Goal: Transaction & Acquisition: Purchase product/service

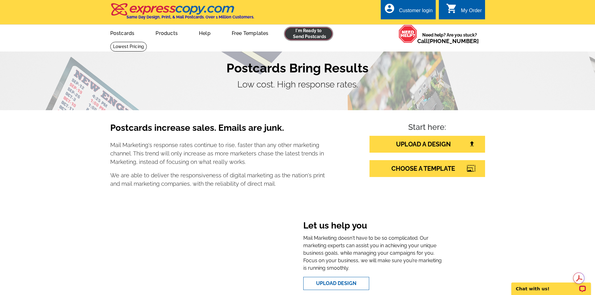
click at [304, 39] on link at bounding box center [309, 34] width 48 height 13
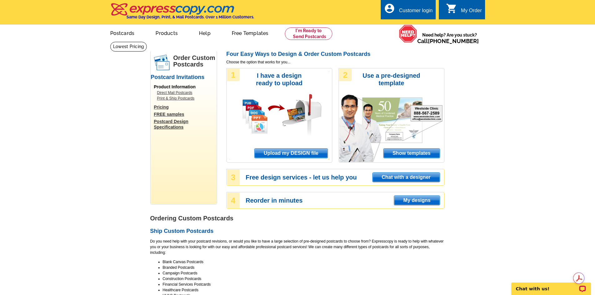
click at [171, 113] on link "FREE samples" at bounding box center [185, 115] width 63 height 6
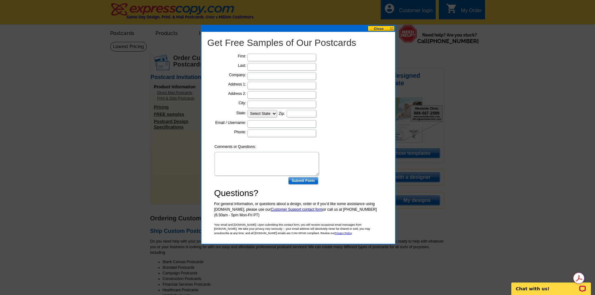
click at [375, 28] on button at bounding box center [382, 29] width 28 height 6
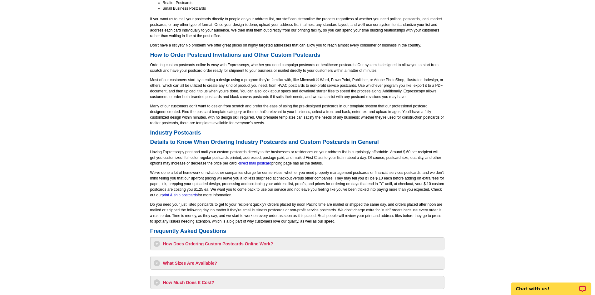
scroll to position [375, 0]
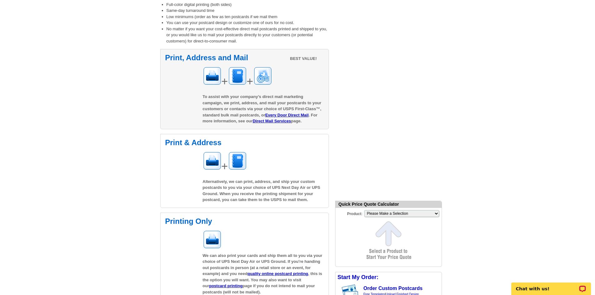
scroll to position [94, 0]
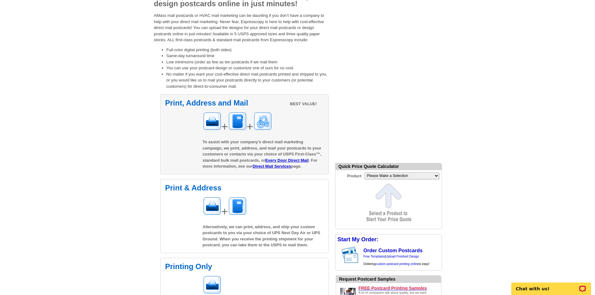
click at [259, 113] on div "+ +" at bounding box center [263, 123] width 121 height 23
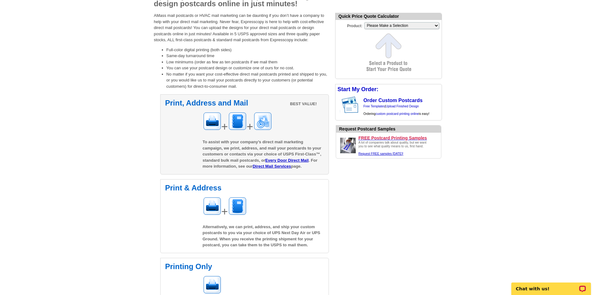
click at [287, 121] on div "+ +" at bounding box center [263, 123] width 121 height 23
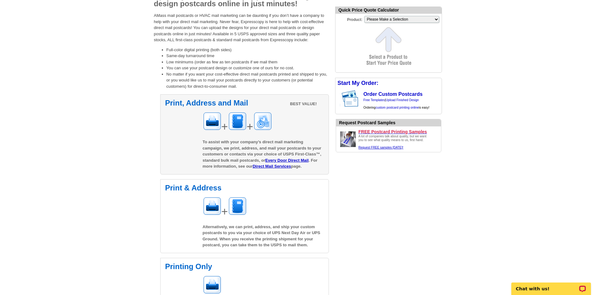
click at [199, 132] on div "Print, Address and Mail BEST VALUE! + + To assist with your company’s direct ma…" at bounding box center [244, 134] width 169 height 80
click at [237, 131] on img at bounding box center [237, 121] width 19 height 19
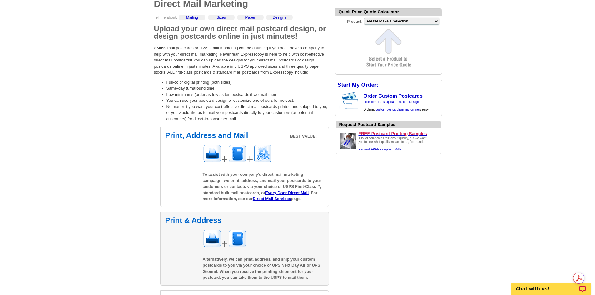
scroll to position [63, 0]
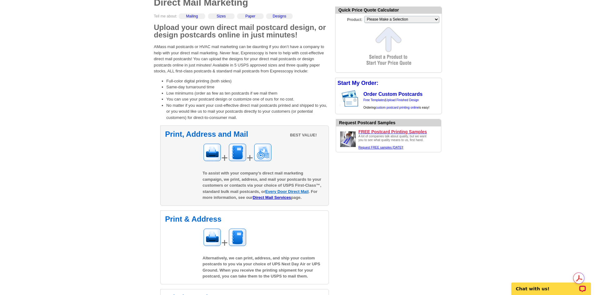
click at [291, 194] on link "Every Door Direct Mail" at bounding box center [286, 191] width 43 height 5
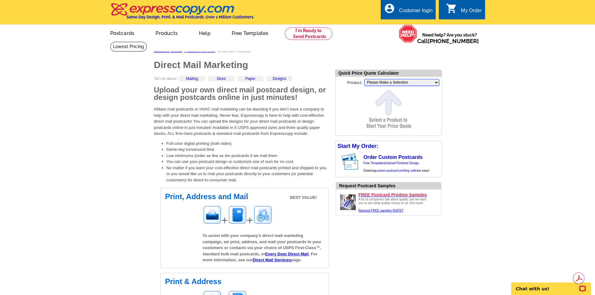
click at [399, 85] on select "Please Make a Selection Jumbo Postcard (5.5" x 8.5") Regular Postcard (4.25" x …" at bounding box center [401, 82] width 75 height 7
select select "14"
click at [364, 80] on select "Please Make a Selection Jumbo Postcard (5.5" x 8.5") Regular Postcard (4.25" x …" at bounding box center [401, 82] width 75 height 7
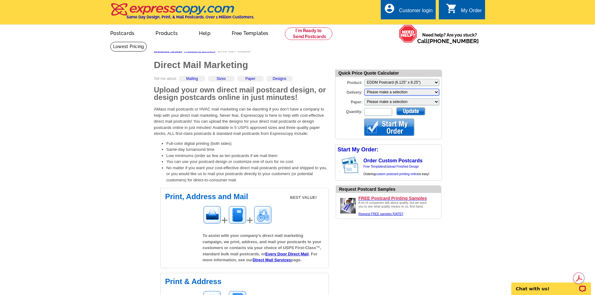
click at [398, 94] on select "Please make a selection Print + Address+USPS First Class Print-Only+Shipped To …" at bounding box center [401, 92] width 75 height 7
select select "3"
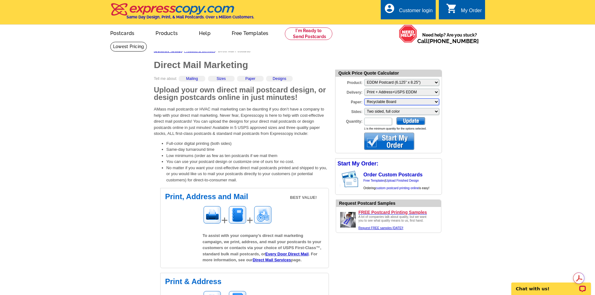
click at [386, 105] on select "Please make a selection Recyclable Board" at bounding box center [401, 101] width 75 height 7
click at [412, 111] on select "Please make a selection Two sided, full color" at bounding box center [401, 111] width 75 height 7
click at [392, 120] on input "Quantity:" at bounding box center [378, 122] width 28 height 8
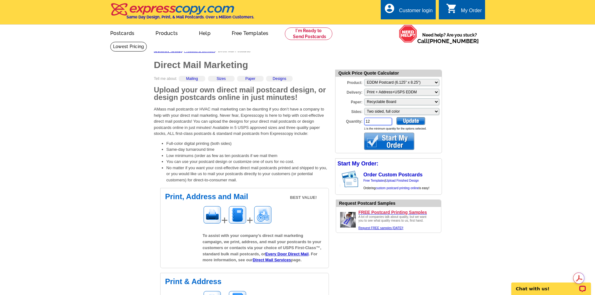
type input "1"
type input "2500"
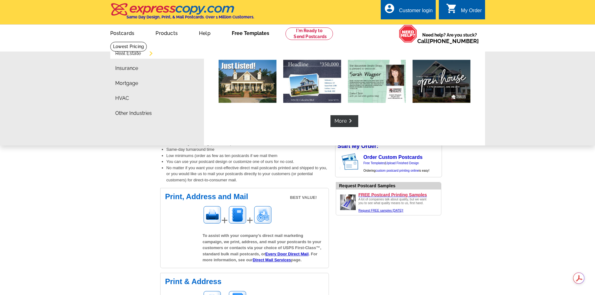
click at [260, 37] on link "Free Templates" at bounding box center [251, 32] width 58 height 15
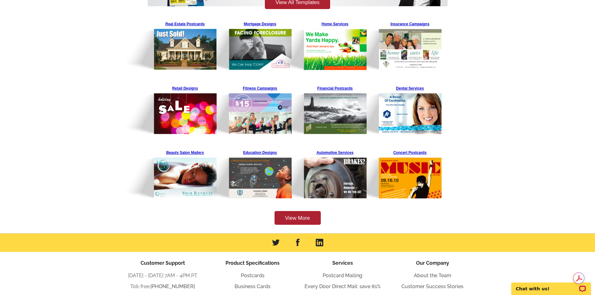
scroll to position [125, 0]
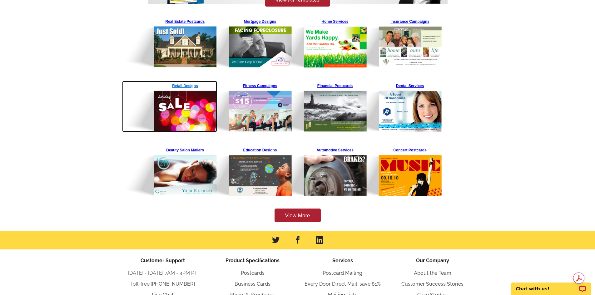
click at [188, 123] on img at bounding box center [169, 106] width 95 height 51
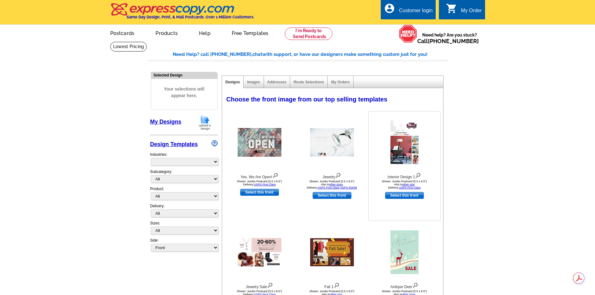
select select "811"
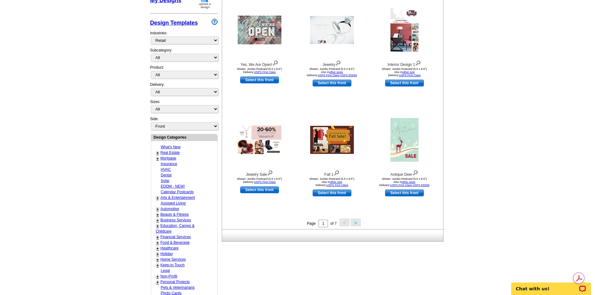
scroll to position [125, 0]
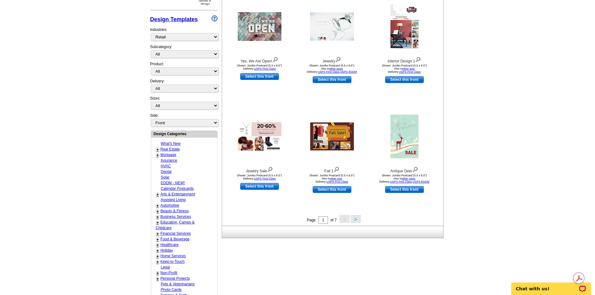
click at [353, 223] on button ">" at bounding box center [356, 219] width 10 height 8
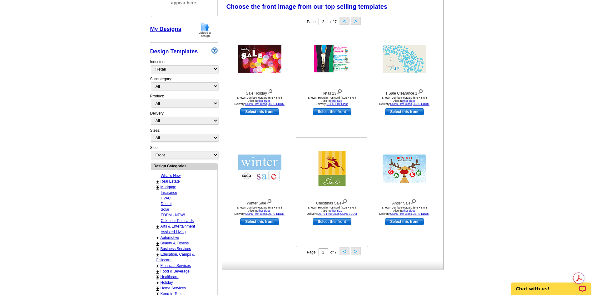
scroll to position [93, 0]
click at [354, 252] on button ">" at bounding box center [356, 252] width 10 height 8
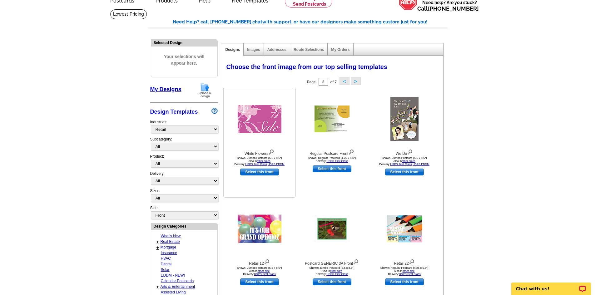
scroll to position [30, 0]
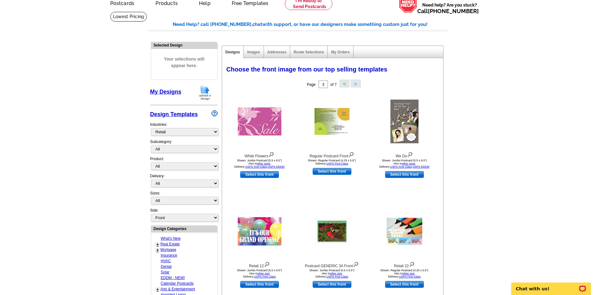
click at [183, 156] on div "Subcategory: All Clothing Home Furnishings Sales & Coupons" at bounding box center [184, 147] width 68 height 17
click at [183, 154] on div "Subcategory: All Clothing Home Furnishings Sales & Coupons" at bounding box center [184, 147] width 68 height 17
click at [183, 153] on select "All Clothing Home Furnishings Sales & Coupons" at bounding box center [185, 149] width 68 height 8
click at [183, 152] on select "All Clothing Home Furnishings Sales & Coupons" at bounding box center [185, 149] width 68 height 8
click at [188, 166] on select "All Postcards Letters and flyers Business Cards Door Hangers Greeting Cards" at bounding box center [185, 167] width 68 height 8
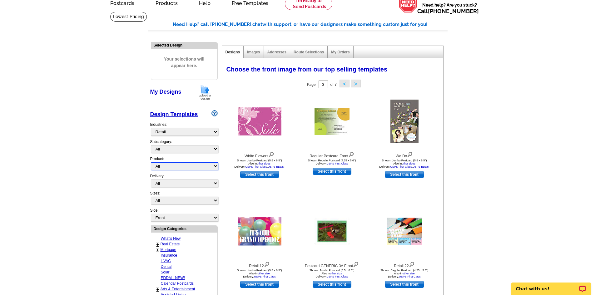
select select "1"
click at [151, 163] on select "All Postcards Letters and flyers Business Cards Door Hangers Greeting Cards" at bounding box center [185, 167] width 68 height 8
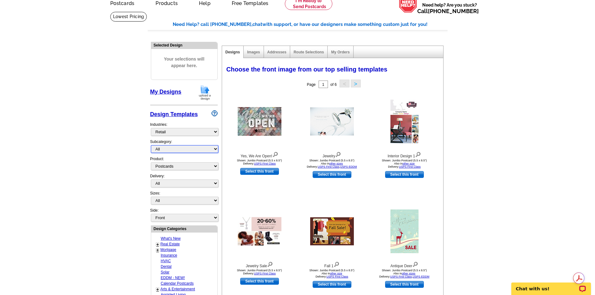
click at [175, 152] on select "All Clothing Home Furnishings Sales & Coupons" at bounding box center [185, 149] width 68 height 8
select select "814"
click at [151, 146] on select "All Clothing Home Furnishings Sales & Coupons" at bounding box center [185, 149] width 68 height 8
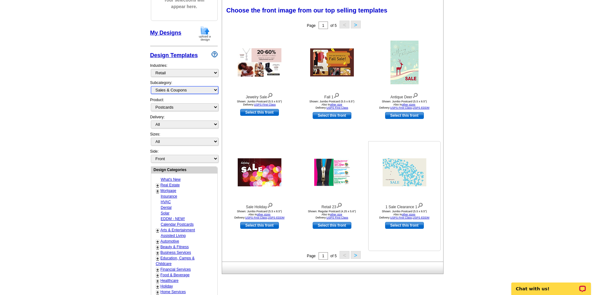
scroll to position [93, 0]
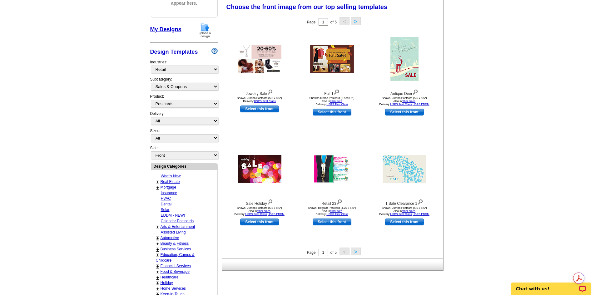
click at [365, 257] on div "Page 1 of 5 < >" at bounding box center [334, 252] width 221 height 9
click at [360, 254] on button ">" at bounding box center [356, 252] width 10 height 8
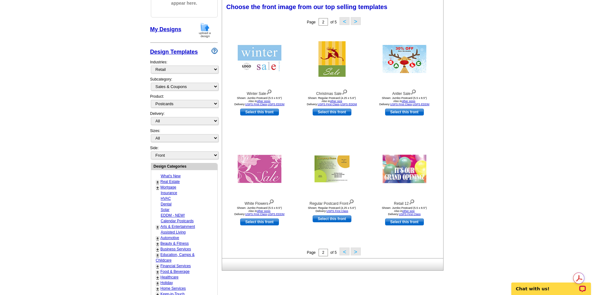
click at [359, 254] on button ">" at bounding box center [356, 252] width 10 height 8
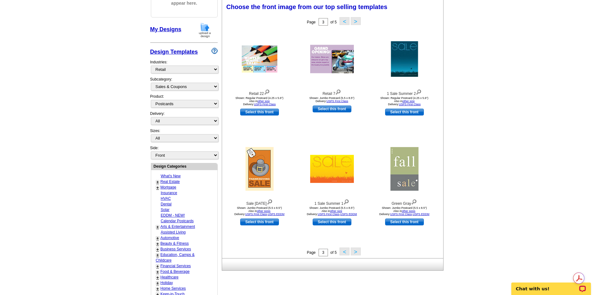
click at [355, 254] on button ">" at bounding box center [356, 252] width 10 height 8
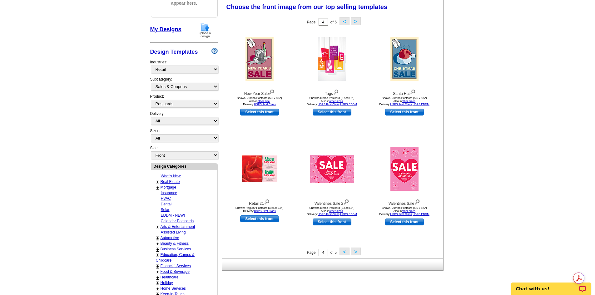
click at [358, 252] on button ">" at bounding box center [356, 252] width 10 height 8
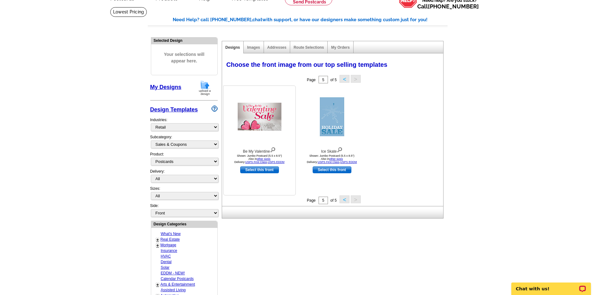
scroll to position [0, 0]
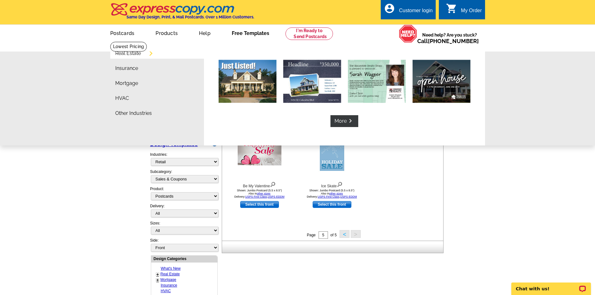
click at [259, 32] on link "Free Templates" at bounding box center [251, 32] width 58 height 15
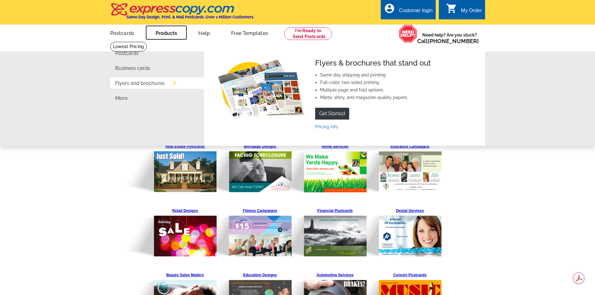
click at [167, 32] on link "Products" at bounding box center [167, 32] width 42 height 15
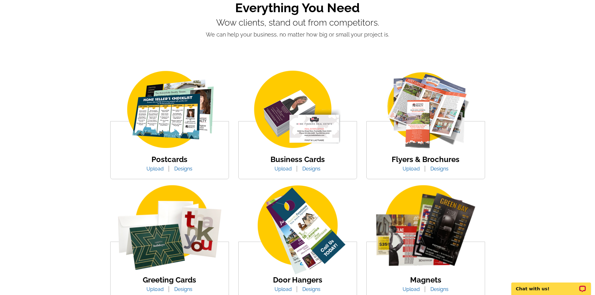
scroll to position [63, 0]
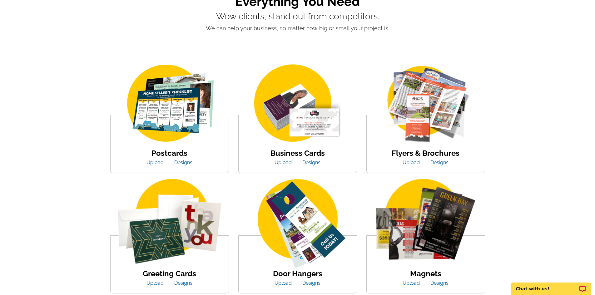
click at [175, 161] on link "Designs" at bounding box center [184, 163] width 28 height 6
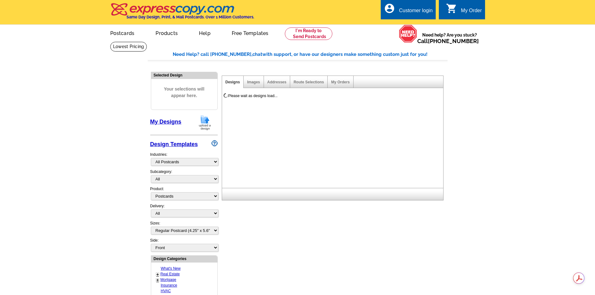
select select "971"
select select "1"
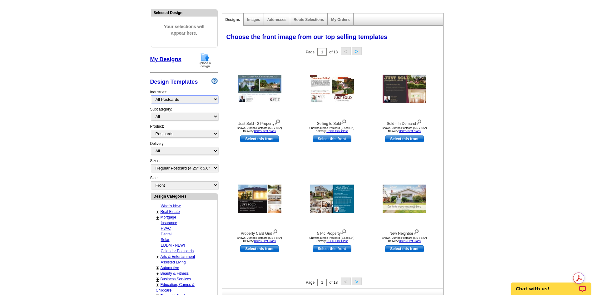
click at [178, 100] on select "What's New Real Estate Mortgage Insurance HVAC Dental Solar EDDM - NEW! Calenda…" at bounding box center [185, 100] width 68 height 8
select select "809"
click at [151, 96] on select "What's New Real Estate Mortgage Insurance HVAC Dental Solar EDDM - NEW! Calenda…" at bounding box center [185, 100] width 68 height 8
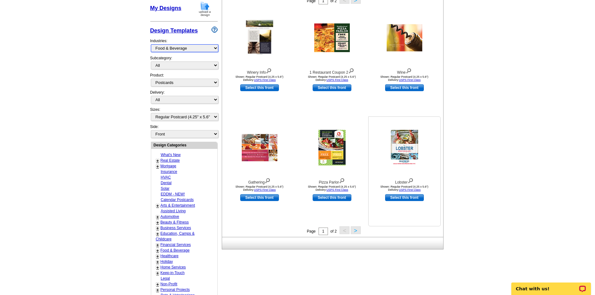
scroll to position [125, 0]
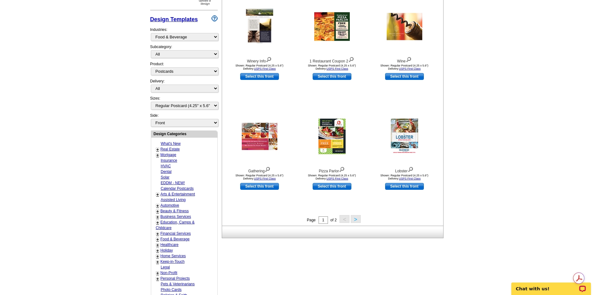
click at [354, 219] on button ">" at bounding box center [356, 219] width 10 height 8
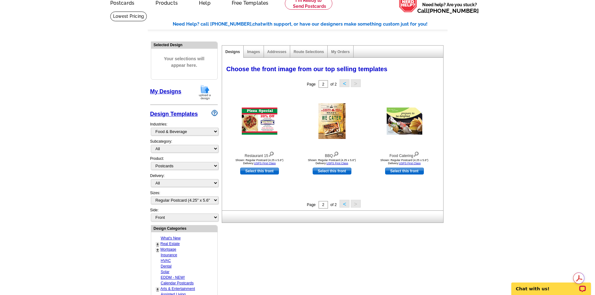
scroll to position [30, 0]
click at [402, 128] on img at bounding box center [405, 121] width 36 height 27
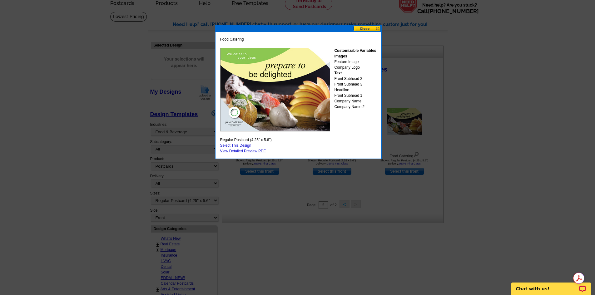
click at [374, 29] on button at bounding box center [368, 29] width 28 height 6
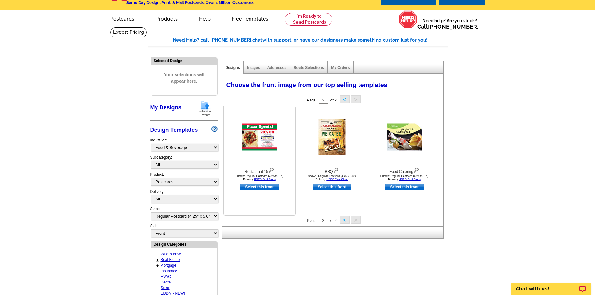
scroll to position [0, 0]
